Goal: Task Accomplishment & Management: Complete application form

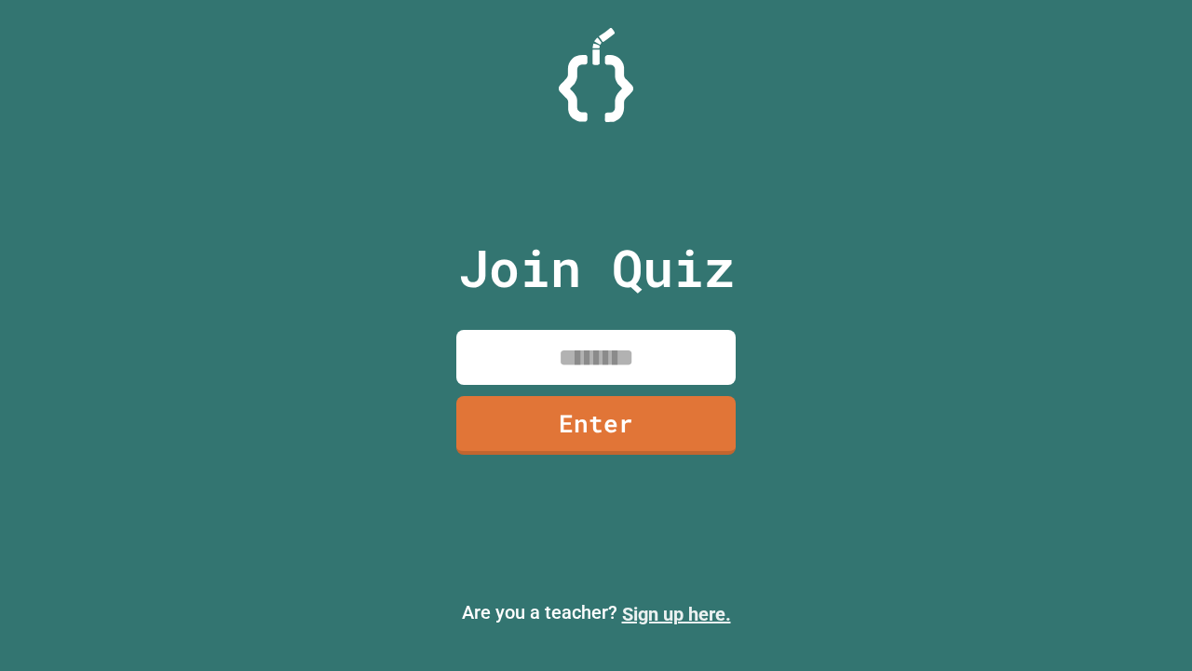
click at [676, 614] on link "Sign up here." at bounding box center [676, 614] width 109 height 22
